Goal: Task Accomplishment & Management: Use online tool/utility

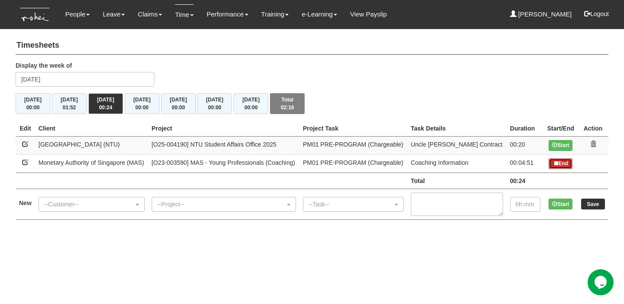
click at [560, 165] on button "End" at bounding box center [560, 163] width 24 height 11
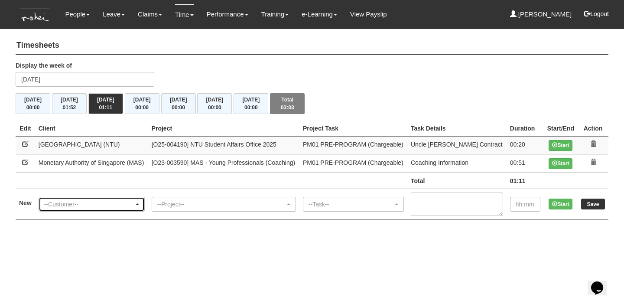
click at [116, 204] on div "--Customer--" at bounding box center [89, 204] width 90 height 9
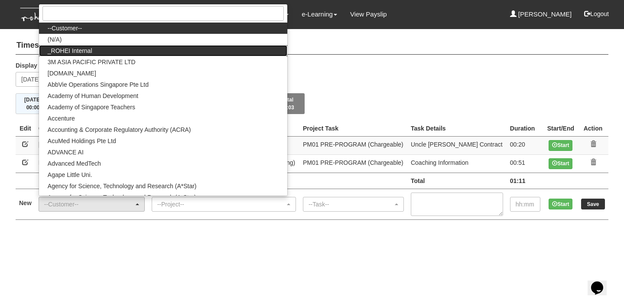
click at [151, 45] on link "_ROHEI Internal" at bounding box center [163, 50] width 248 height 11
select select "397"
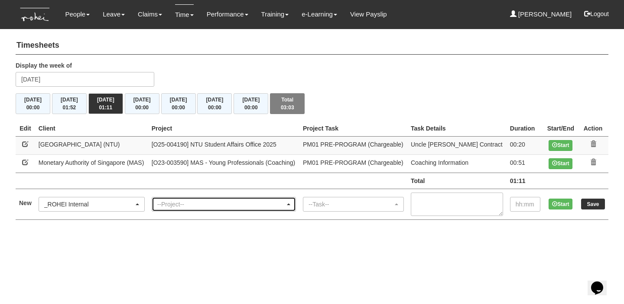
click at [203, 207] on div "--Project--" at bounding box center [223, 204] width 143 height 14
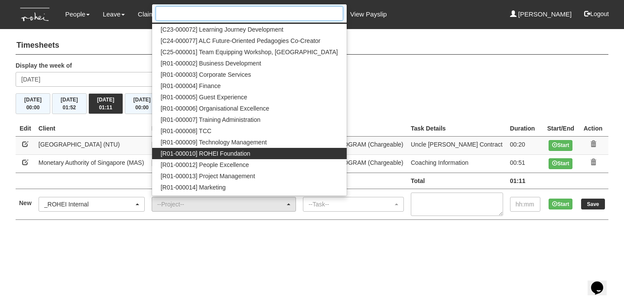
scroll to position [14, 0]
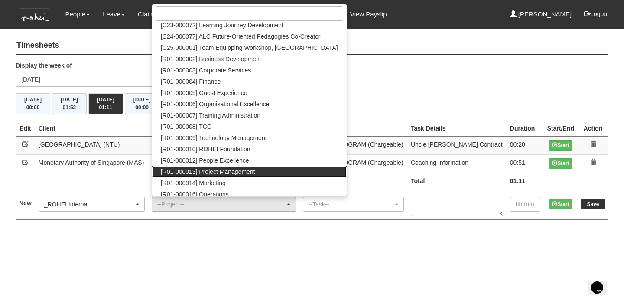
click at [255, 168] on span "[R01-000013] Project Management" at bounding box center [208, 171] width 94 height 9
select select "1495"
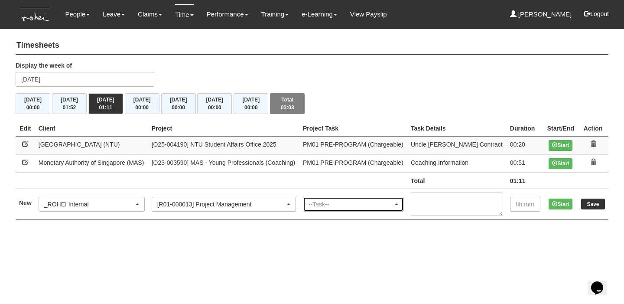
click at [333, 200] on div "--Task--" at bounding box center [350, 204] width 84 height 9
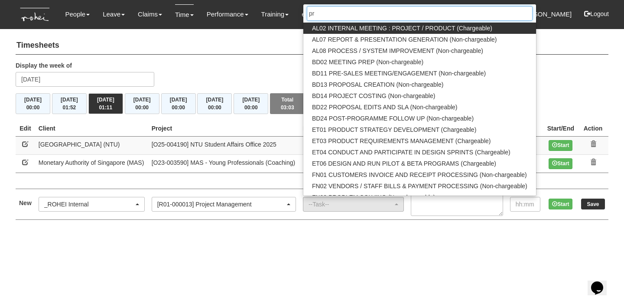
scroll to position [0, 0]
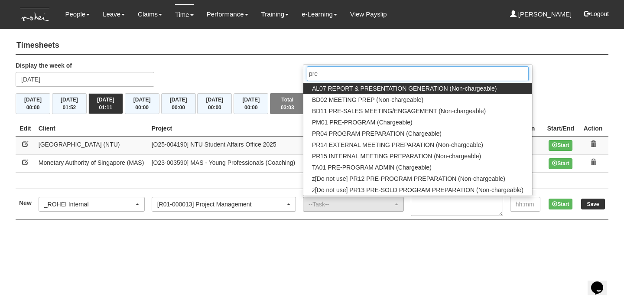
type input "p"
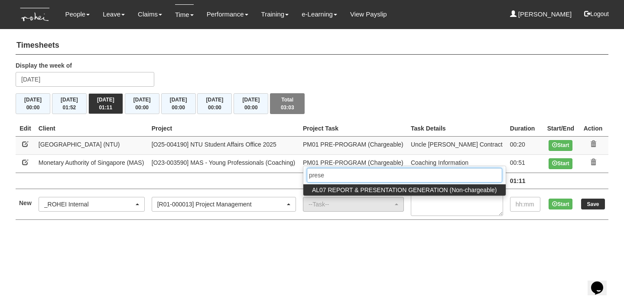
type input "presen"
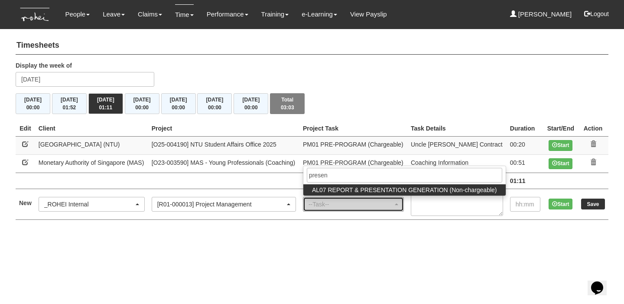
select select "46"
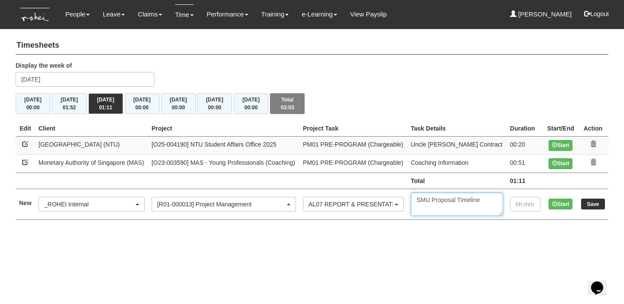
type textarea "SMU Proposal Timeline"
click at [522, 198] on input "text" at bounding box center [525, 204] width 30 height 15
type input "00:03"
click at [559, 200] on button "Start" at bounding box center [560, 203] width 24 height 11
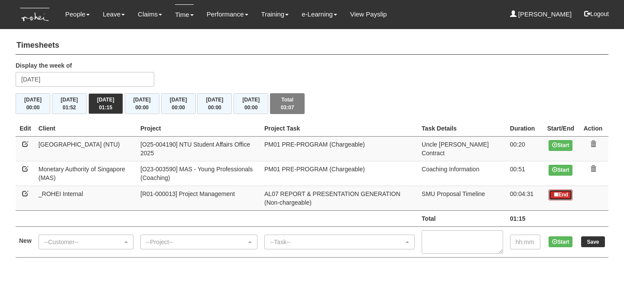
click at [560, 192] on button "End" at bounding box center [560, 194] width 24 height 11
